Goal: Find specific page/section: Find specific page/section

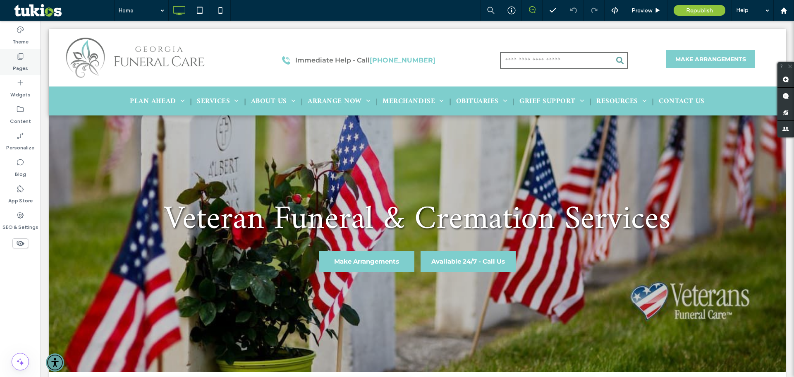
click at [23, 64] on label "Pages" at bounding box center [20, 66] width 15 height 12
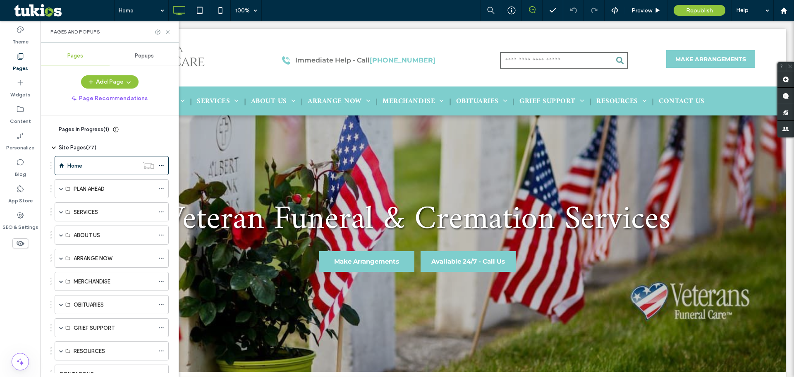
click at [56, 132] on icon at bounding box center [53, 129] width 7 height 7
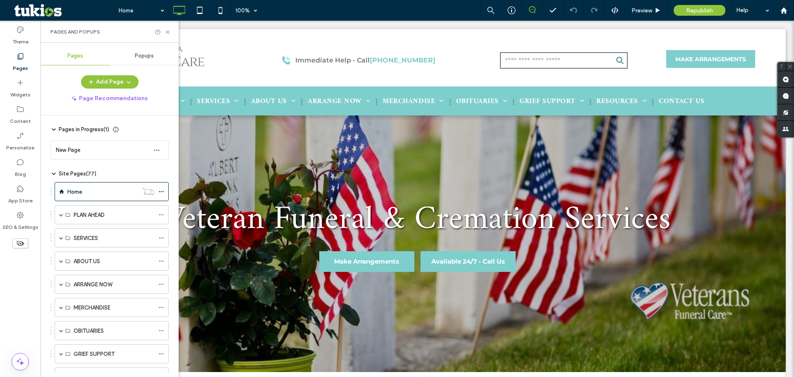
click at [56, 132] on icon at bounding box center [53, 129] width 7 height 7
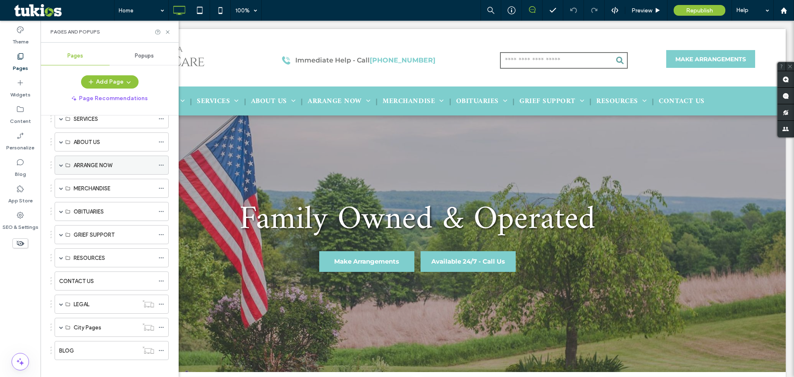
scroll to position [101, 0]
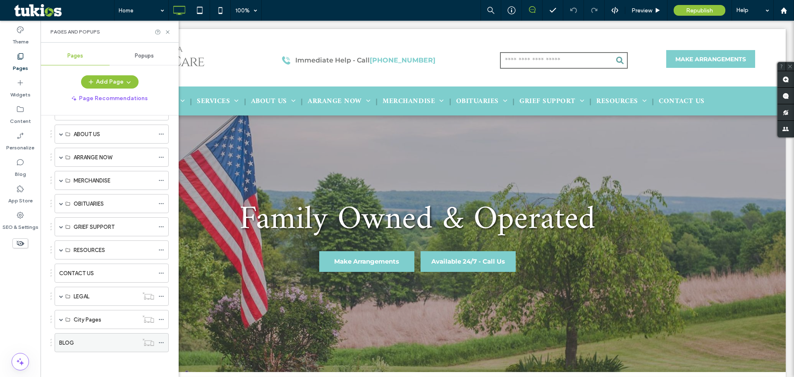
click at [104, 341] on div "BLOG" at bounding box center [98, 342] width 79 height 9
click at [160, 342] on div at bounding box center [397, 188] width 794 height 377
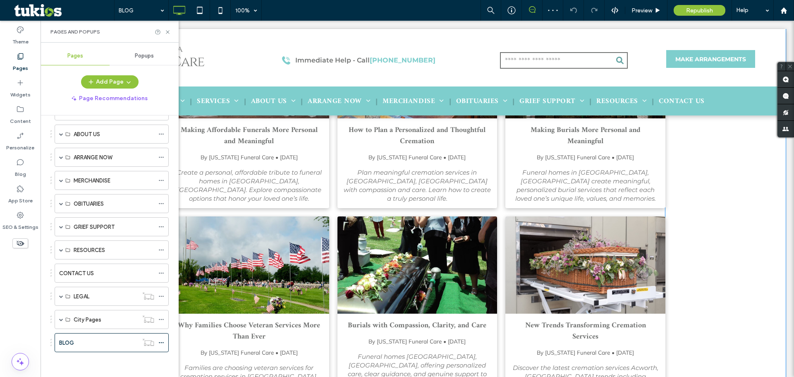
scroll to position [414, 0]
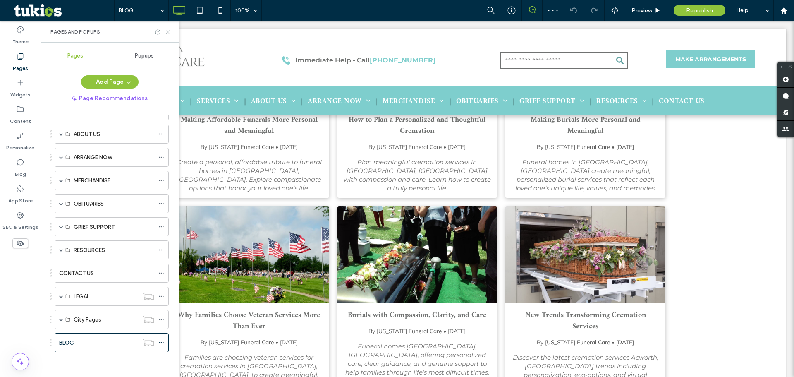
drag, startPoint x: 166, startPoint y: 31, endPoint x: 126, endPoint y: 11, distance: 45.3
click at [166, 31] on icon at bounding box center [168, 32] width 6 height 6
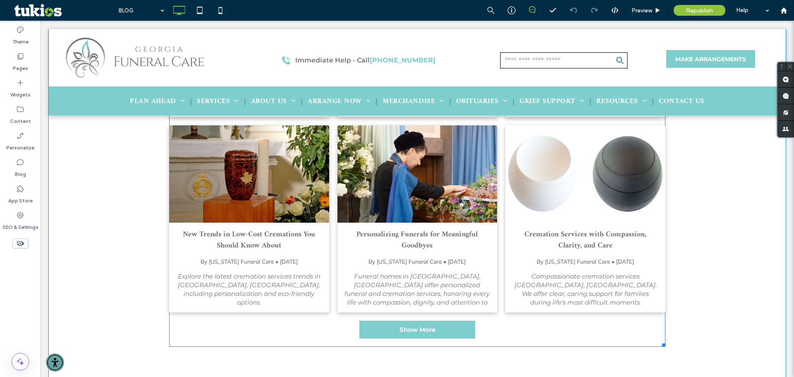
scroll to position [758, 0]
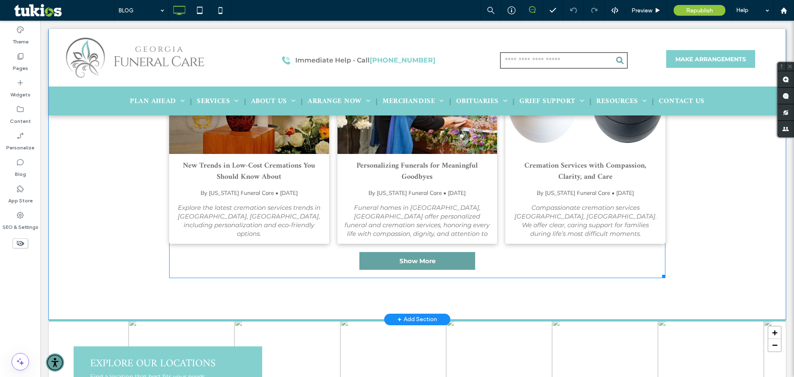
click at [415, 254] on span "Show More" at bounding box center [418, 261] width 36 height 16
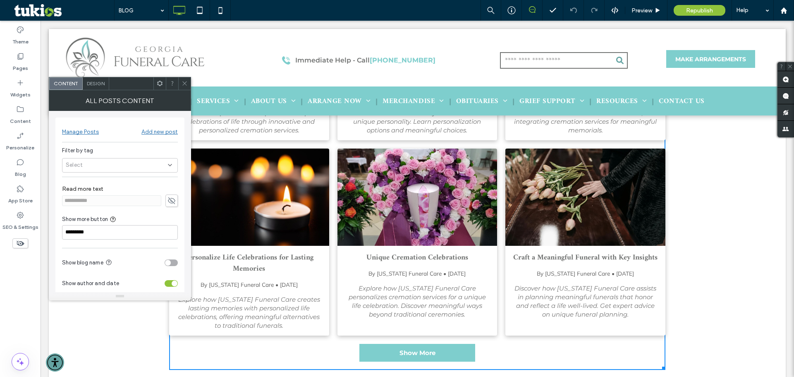
scroll to position [51, 0]
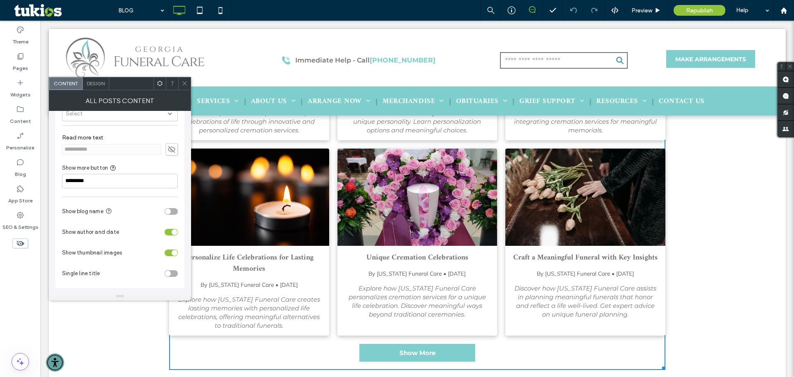
click at [185, 77] on span at bounding box center [185, 83] width 6 height 12
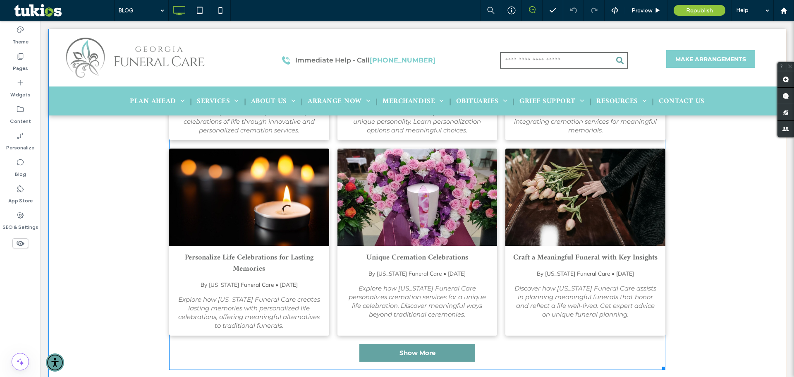
click at [438, 344] on link "Show More" at bounding box center [418, 353] width 116 height 18
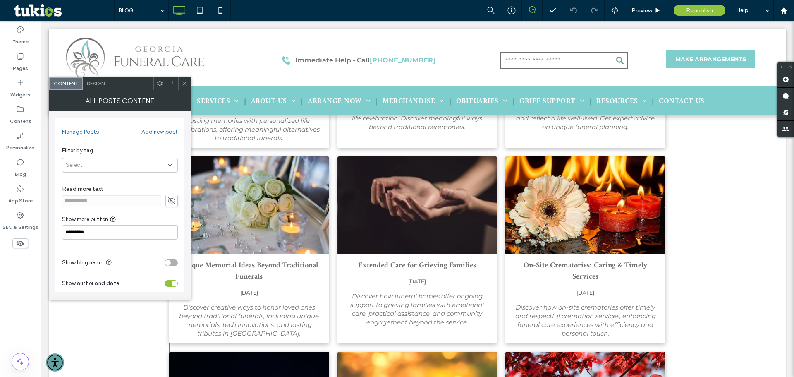
scroll to position [1448, 0]
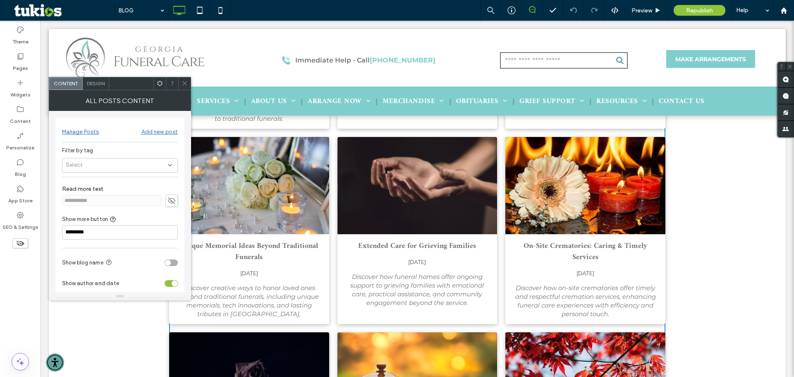
click at [184, 83] on icon at bounding box center [185, 83] width 6 height 6
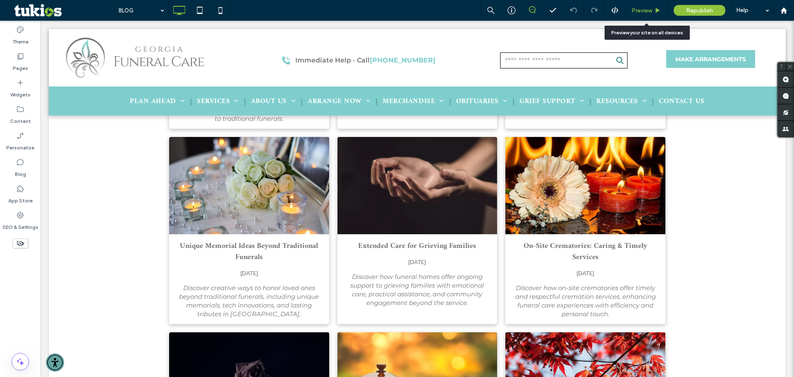
click at [639, 14] on span "Preview" at bounding box center [642, 10] width 21 height 7
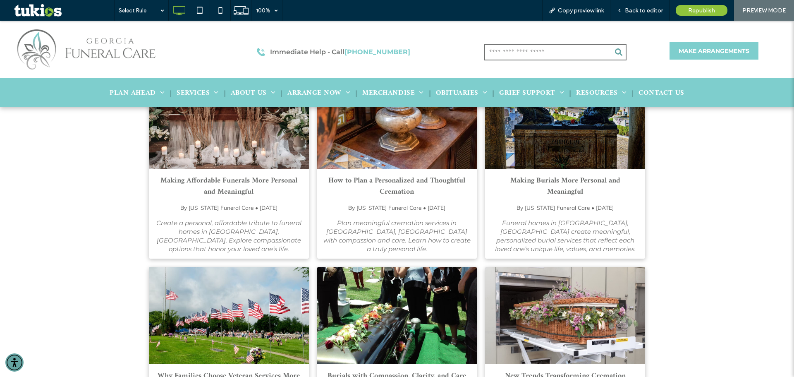
scroll to position [138, 0]
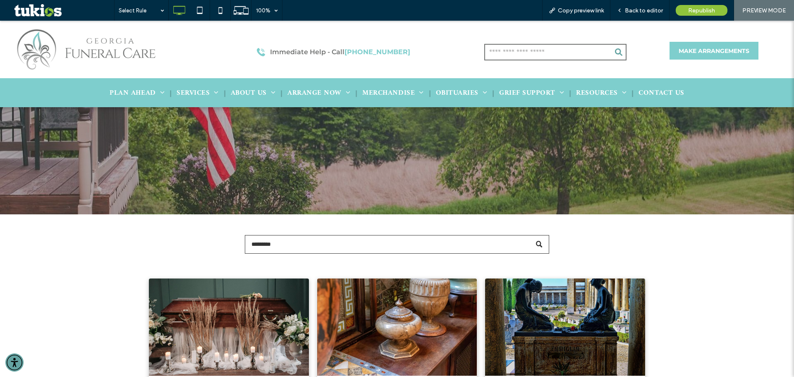
click at [297, 242] on input "Search" at bounding box center [397, 244] width 305 height 19
type input "*****"
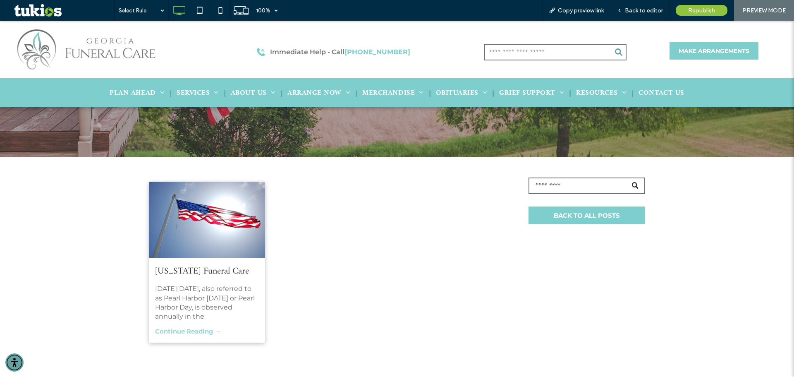
scroll to position [207, 0]
click at [212, 285] on div "[DATE][DATE], also referred to as Pearl Harbor [DATE] or Pearl Harbor Day, is o…" at bounding box center [207, 303] width 104 height 36
click at [196, 236] on div at bounding box center [207, 220] width 123 height 81
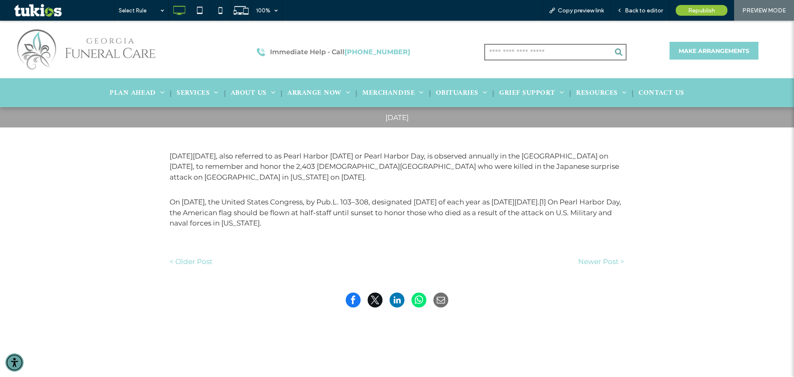
scroll to position [207, 0]
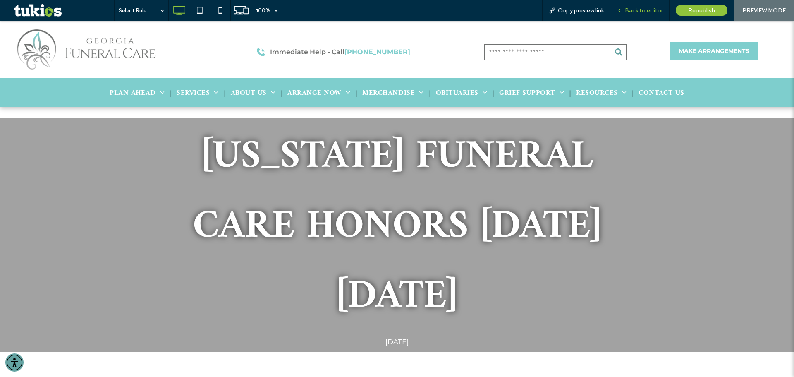
click at [631, 7] on span "Back to editor" at bounding box center [644, 10] width 38 height 7
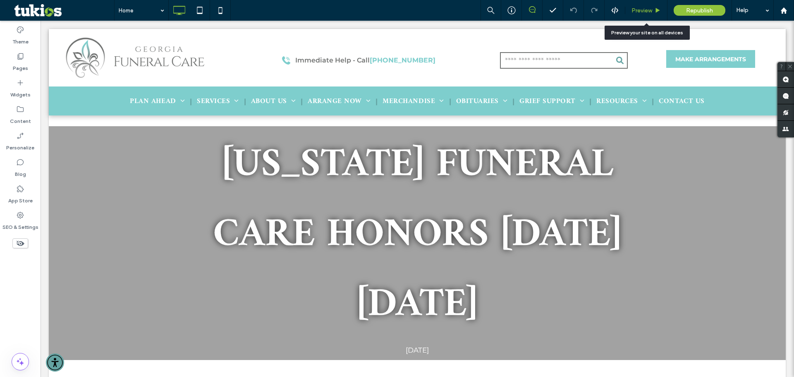
click at [636, 7] on span "Preview" at bounding box center [642, 10] width 21 height 7
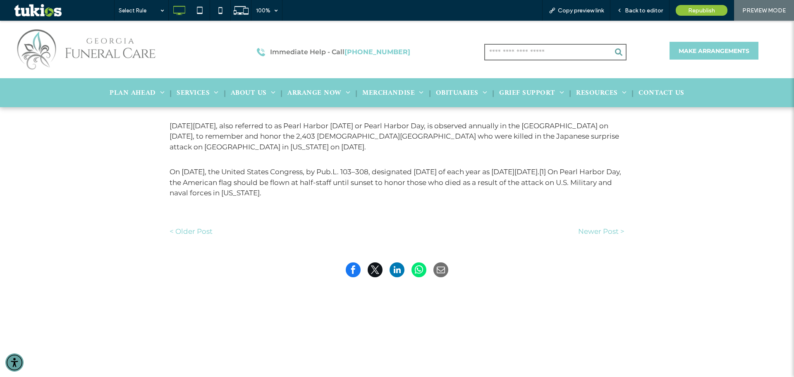
scroll to position [207, 0]
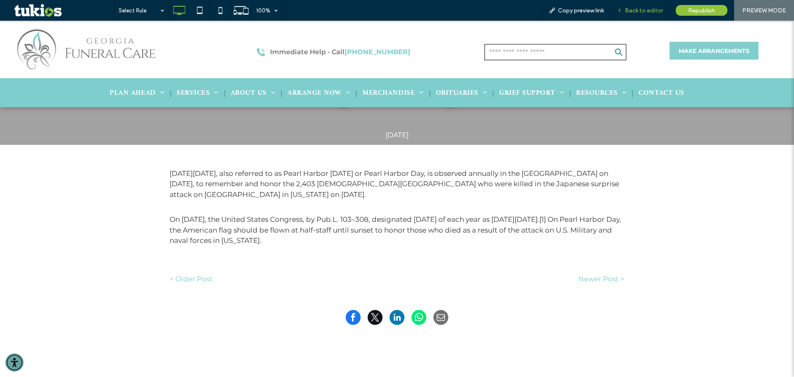
click at [660, 5] on div "Back to editor" at bounding box center [640, 10] width 59 height 21
click at [650, 7] on span "Back to editor" at bounding box center [644, 10] width 38 height 7
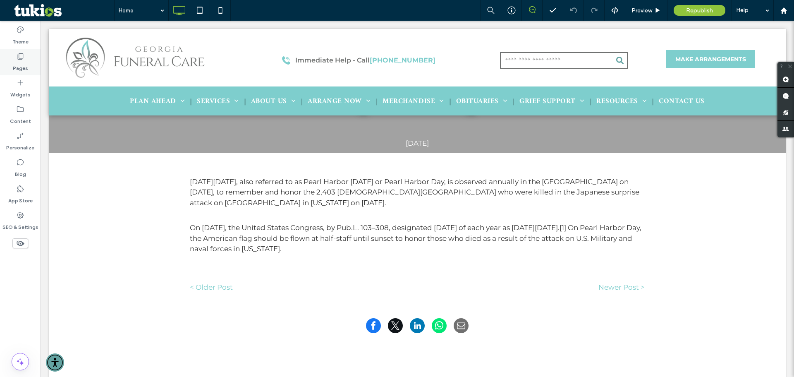
click at [29, 65] on div "Pages" at bounding box center [20, 62] width 41 height 26
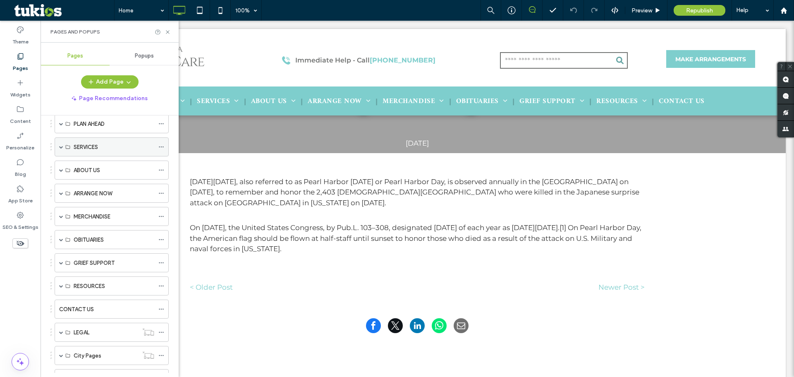
scroll to position [101, 0]
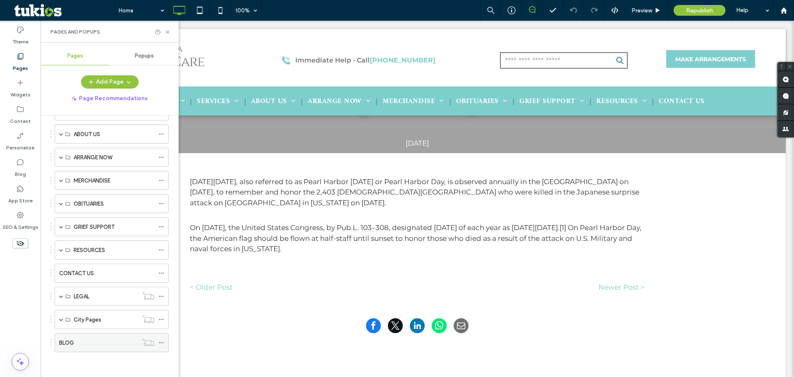
click at [108, 345] on div "BLOG" at bounding box center [98, 342] width 79 height 9
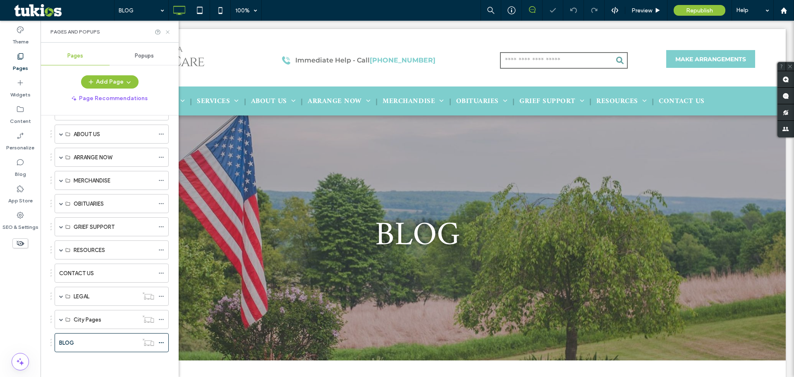
drag, startPoint x: 166, startPoint y: 32, endPoint x: 236, endPoint y: 71, distance: 79.9
click at [166, 32] on icon at bounding box center [168, 32] width 6 height 6
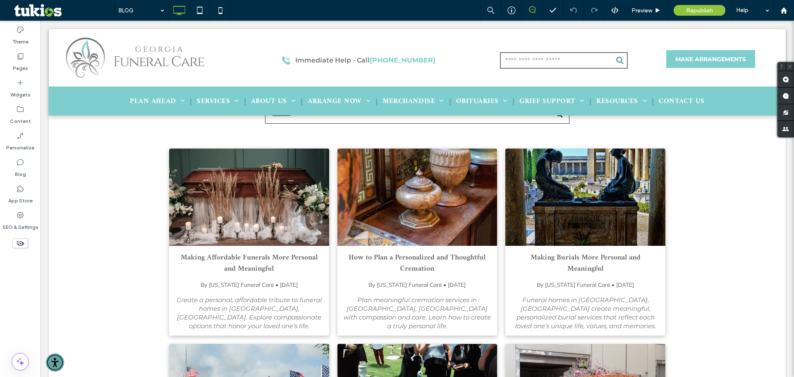
scroll to position [207, 0]
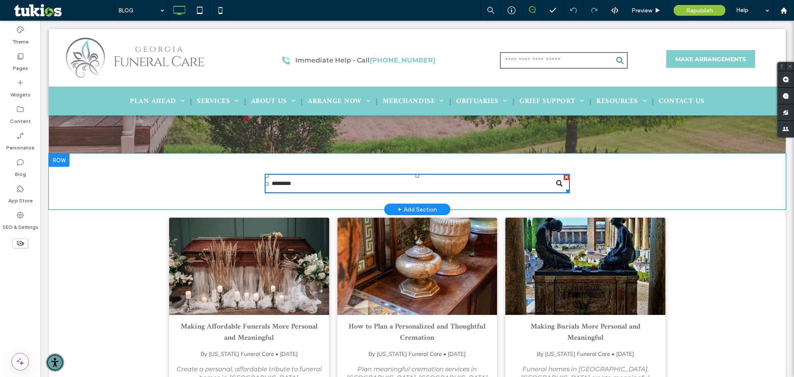
click at [317, 191] on input "Search" at bounding box center [417, 183] width 305 height 19
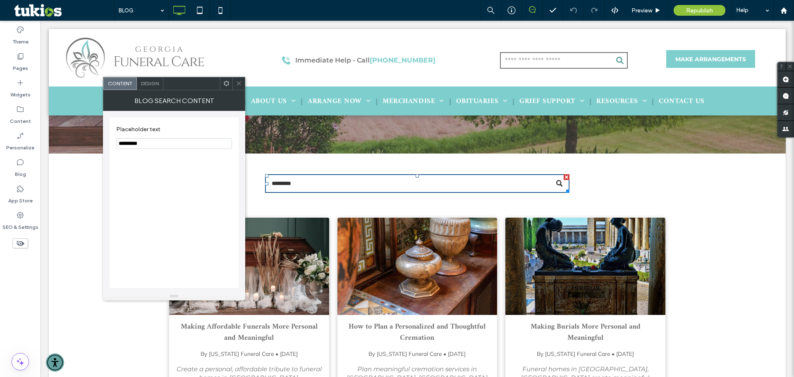
click at [237, 81] on icon at bounding box center [239, 83] width 6 height 6
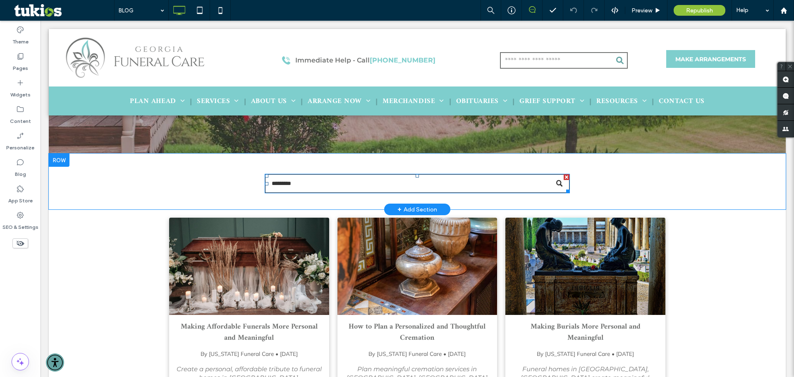
click at [298, 178] on input "Search" at bounding box center [417, 183] width 305 height 19
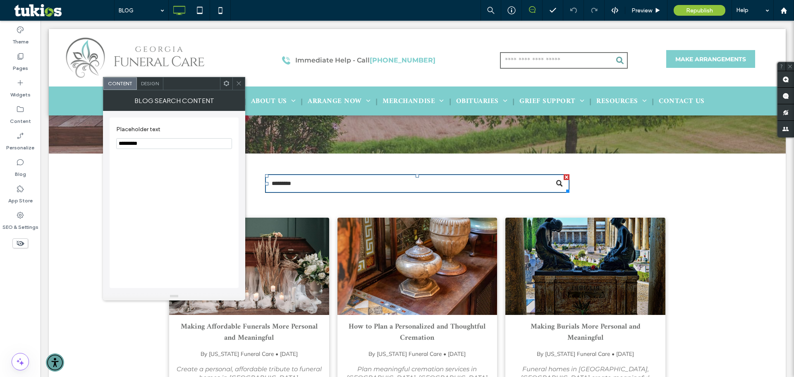
click at [144, 146] on input "*********" at bounding box center [174, 143] width 116 height 11
click at [237, 83] on icon at bounding box center [239, 83] width 6 height 6
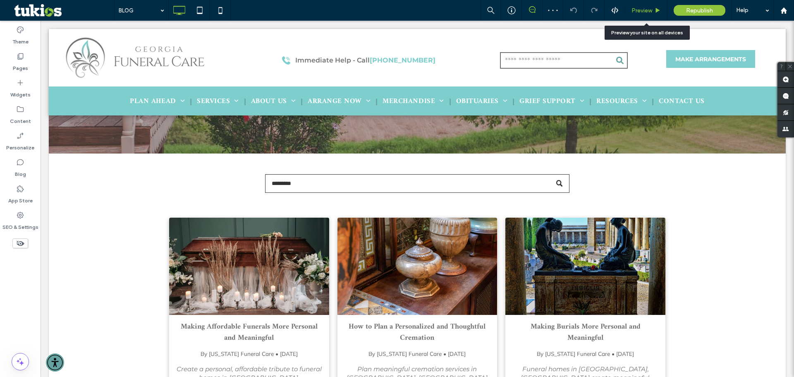
drag, startPoint x: 639, startPoint y: 11, endPoint x: 512, endPoint y: 49, distance: 132.2
click at [639, 11] on span "Preview" at bounding box center [642, 10] width 21 height 7
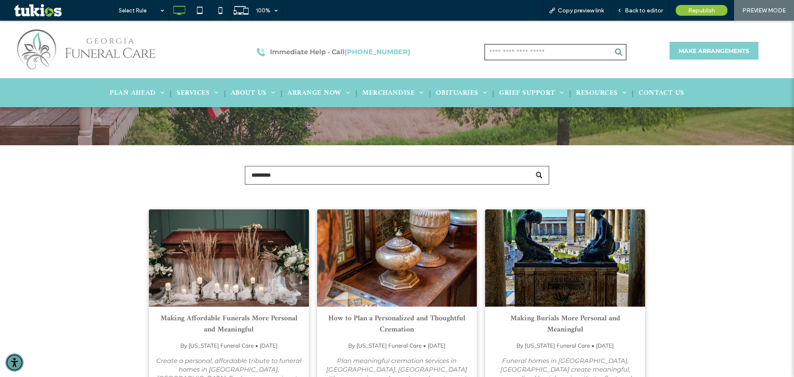
click at [314, 180] on input "Search" at bounding box center [397, 175] width 305 height 19
click at [313, 172] on input "**********" at bounding box center [397, 175] width 305 height 19
click at [536, 173] on div at bounding box center [542, 175] width 13 height 19
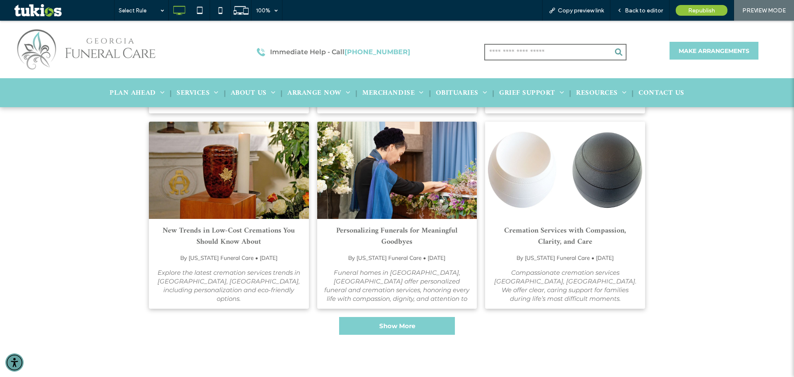
scroll to position [690, 0]
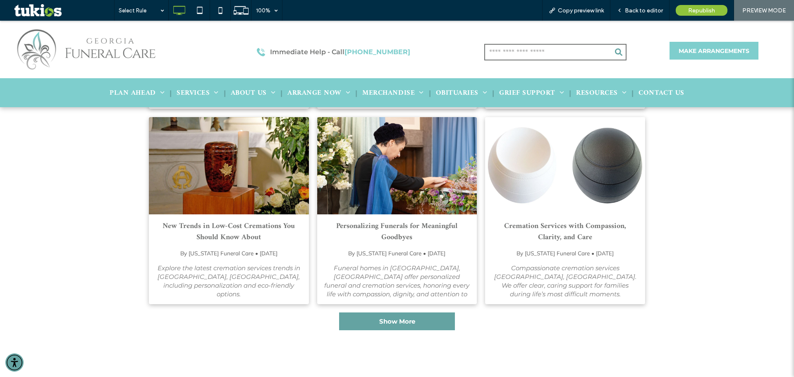
click at [382, 326] on span "Show More" at bounding box center [397, 321] width 36 height 16
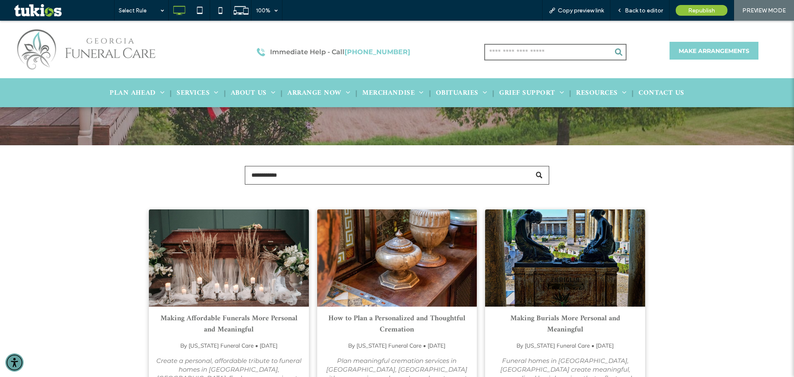
scroll to position [69, 0]
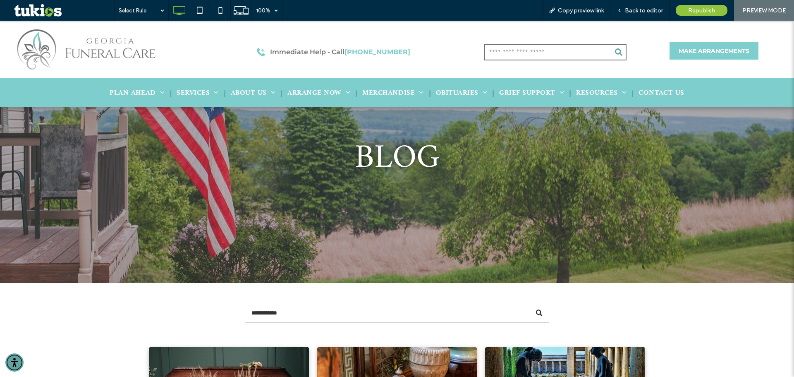
click at [298, 311] on input "**********" at bounding box center [397, 313] width 305 height 19
click at [248, 312] on input "*****" at bounding box center [397, 313] width 305 height 19
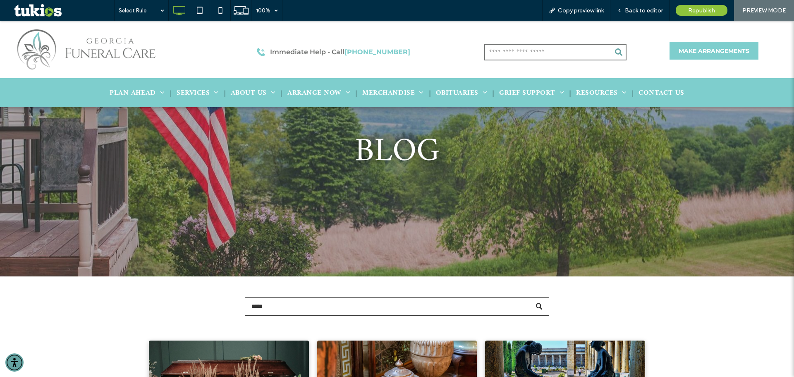
scroll to position [138, 0]
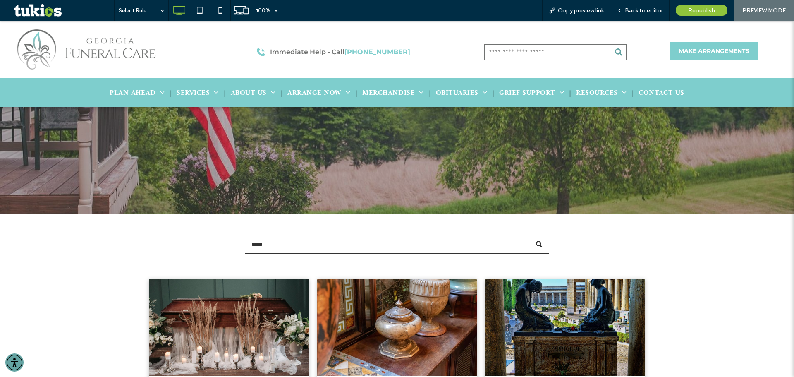
click at [537, 242] on div at bounding box center [542, 244] width 13 height 19
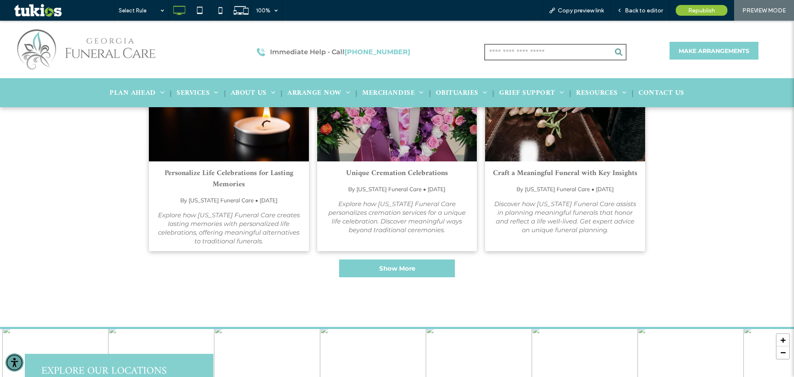
scroll to position [1310, 0]
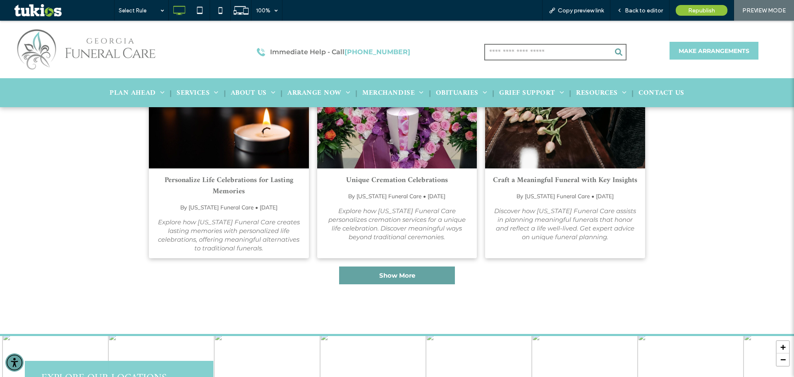
click at [384, 268] on span "Show More" at bounding box center [397, 275] width 36 height 16
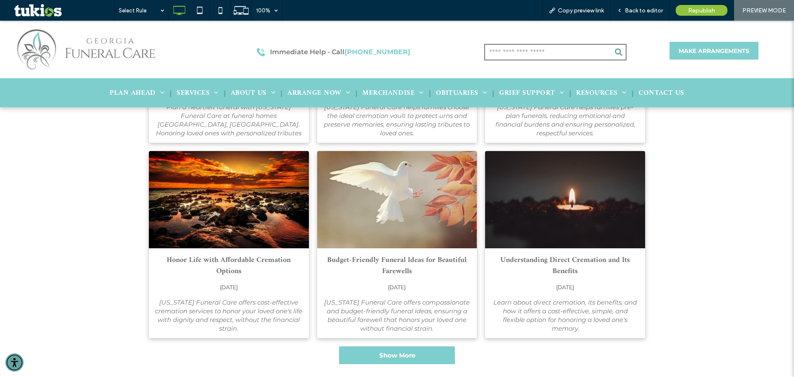
scroll to position [2000, 0]
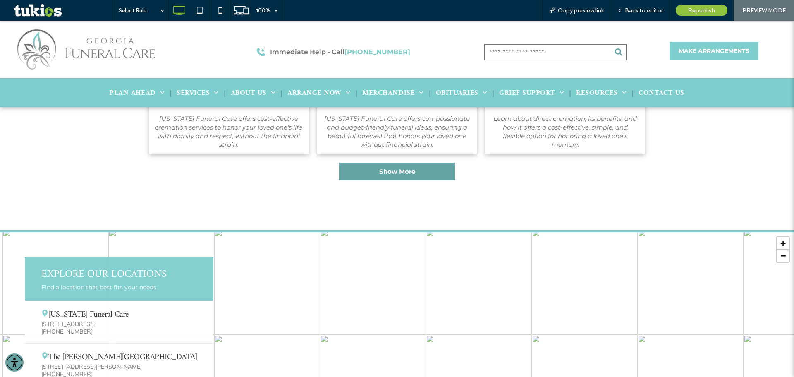
click at [402, 166] on span "Show More" at bounding box center [397, 171] width 36 height 16
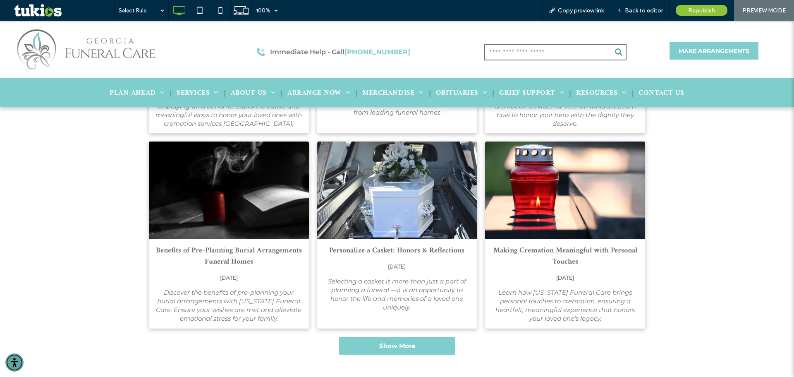
scroll to position [2414, 0]
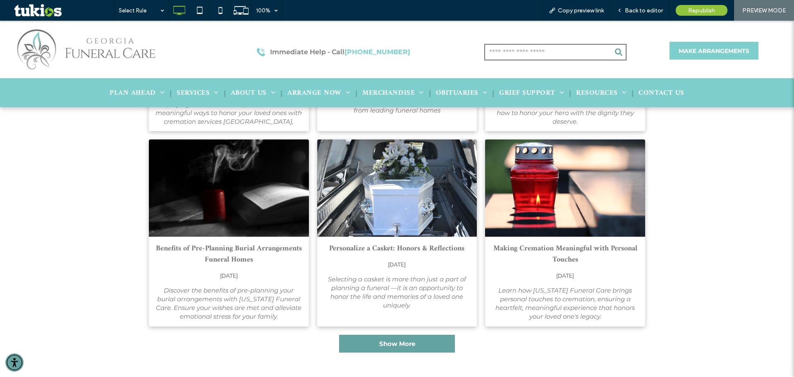
click at [401, 337] on span "Show More" at bounding box center [397, 344] width 36 height 16
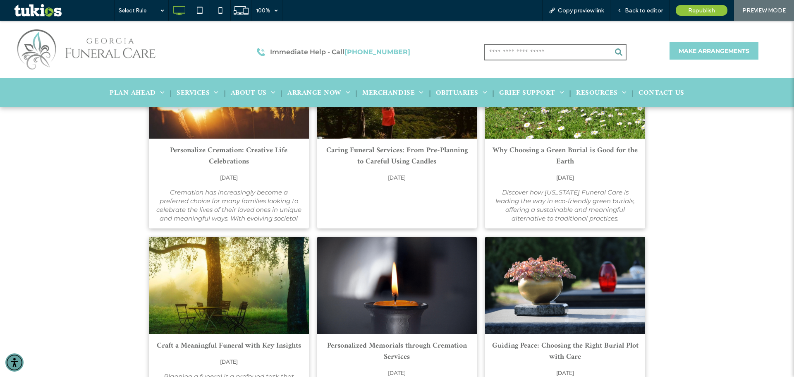
scroll to position [3034, 0]
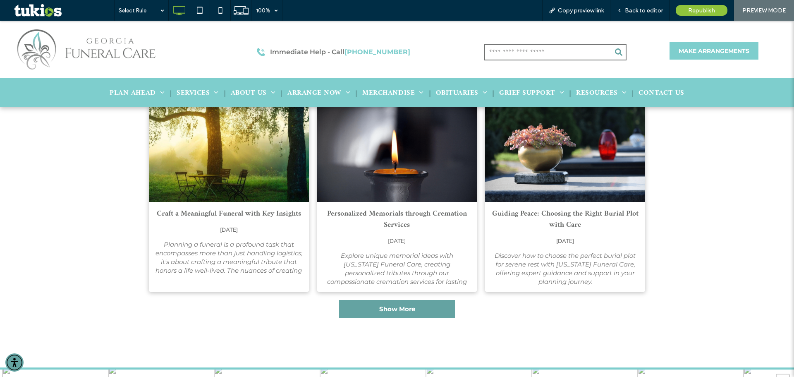
click at [392, 301] on span "Show More" at bounding box center [397, 309] width 36 height 16
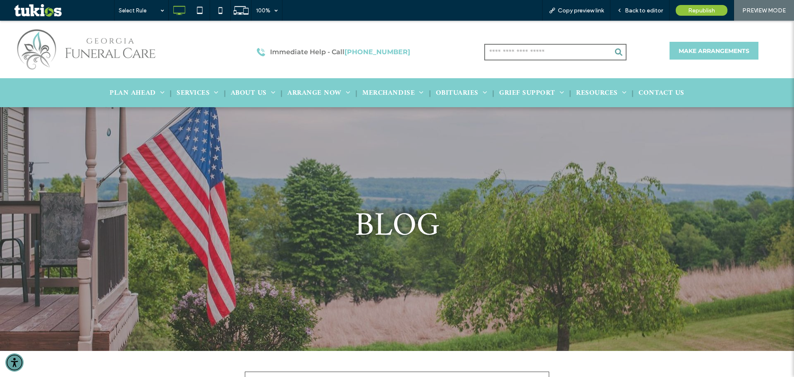
scroll to position [207, 0]
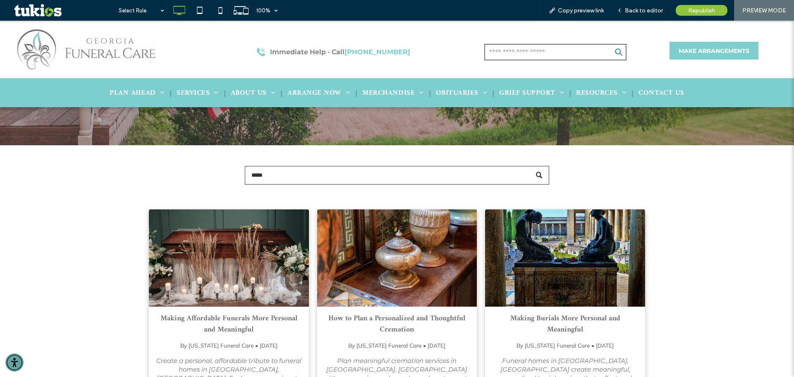
click at [298, 173] on input "*****" at bounding box center [397, 175] width 305 height 19
type input "*"
type input "*********"
click at [536, 174] on div at bounding box center [542, 175] width 13 height 19
click at [634, 7] on span "Back to editor" at bounding box center [644, 10] width 38 height 7
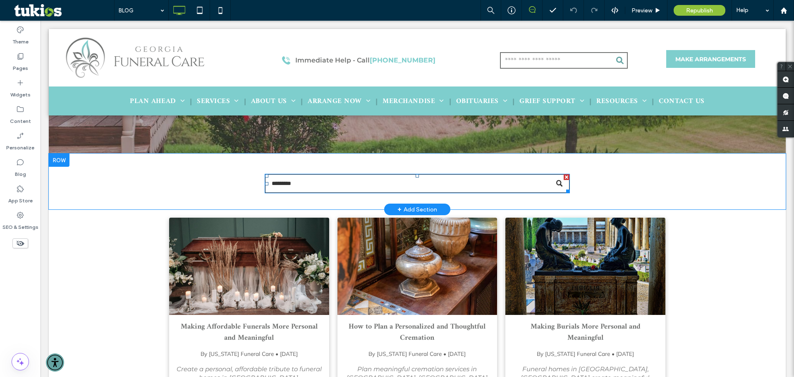
click at [305, 183] on input "*********" at bounding box center [417, 183] width 305 height 19
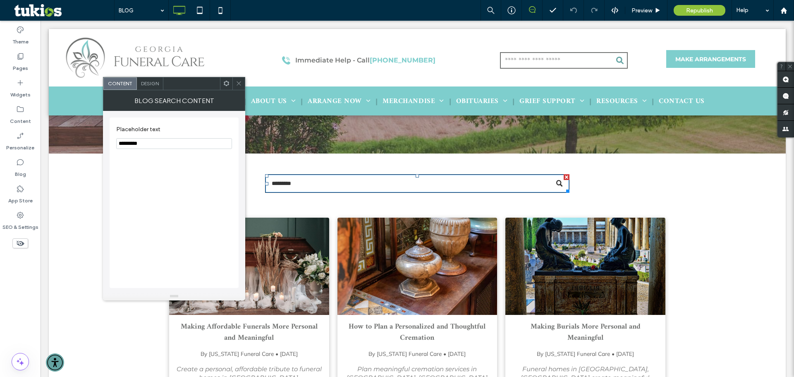
drag, startPoint x: 238, startPoint y: 81, endPoint x: 227, endPoint y: 94, distance: 17.3
click at [238, 81] on icon at bounding box center [239, 83] width 6 height 6
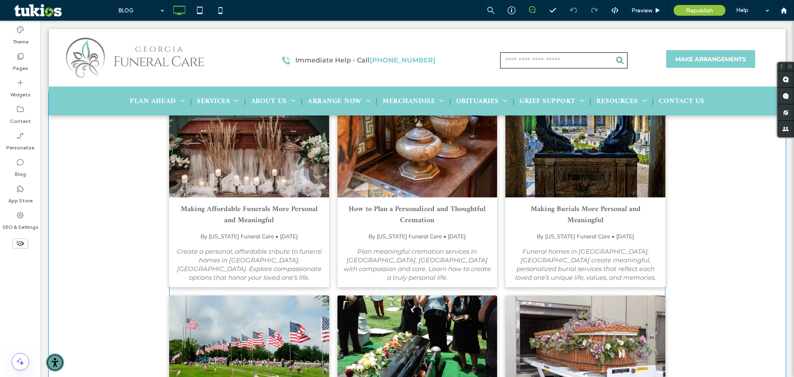
scroll to position [345, 0]
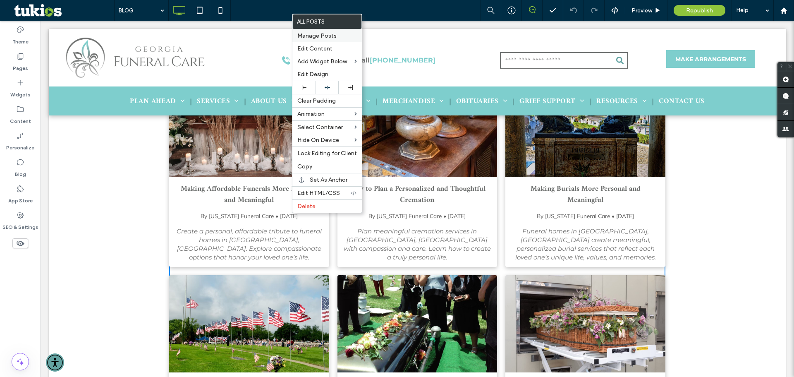
click at [321, 32] on div "Manage Posts" at bounding box center [328, 35] width 70 height 13
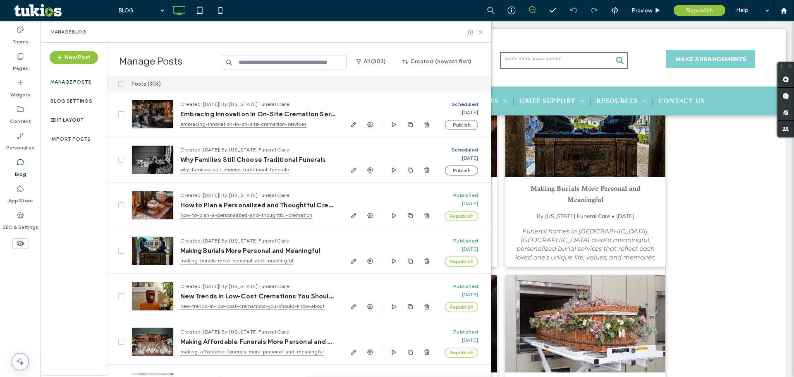
click at [256, 58] on input at bounding box center [284, 62] width 125 height 15
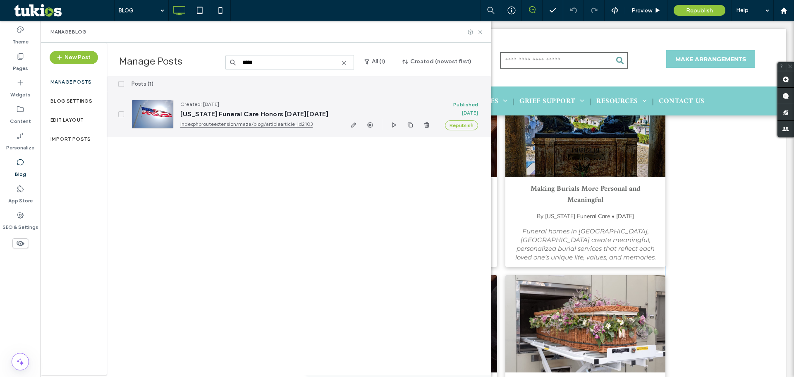
type input "*****"
click at [141, 113] on div at bounding box center [153, 114] width 42 height 29
